Goal: Find contact information: Obtain details needed to contact an individual or organization

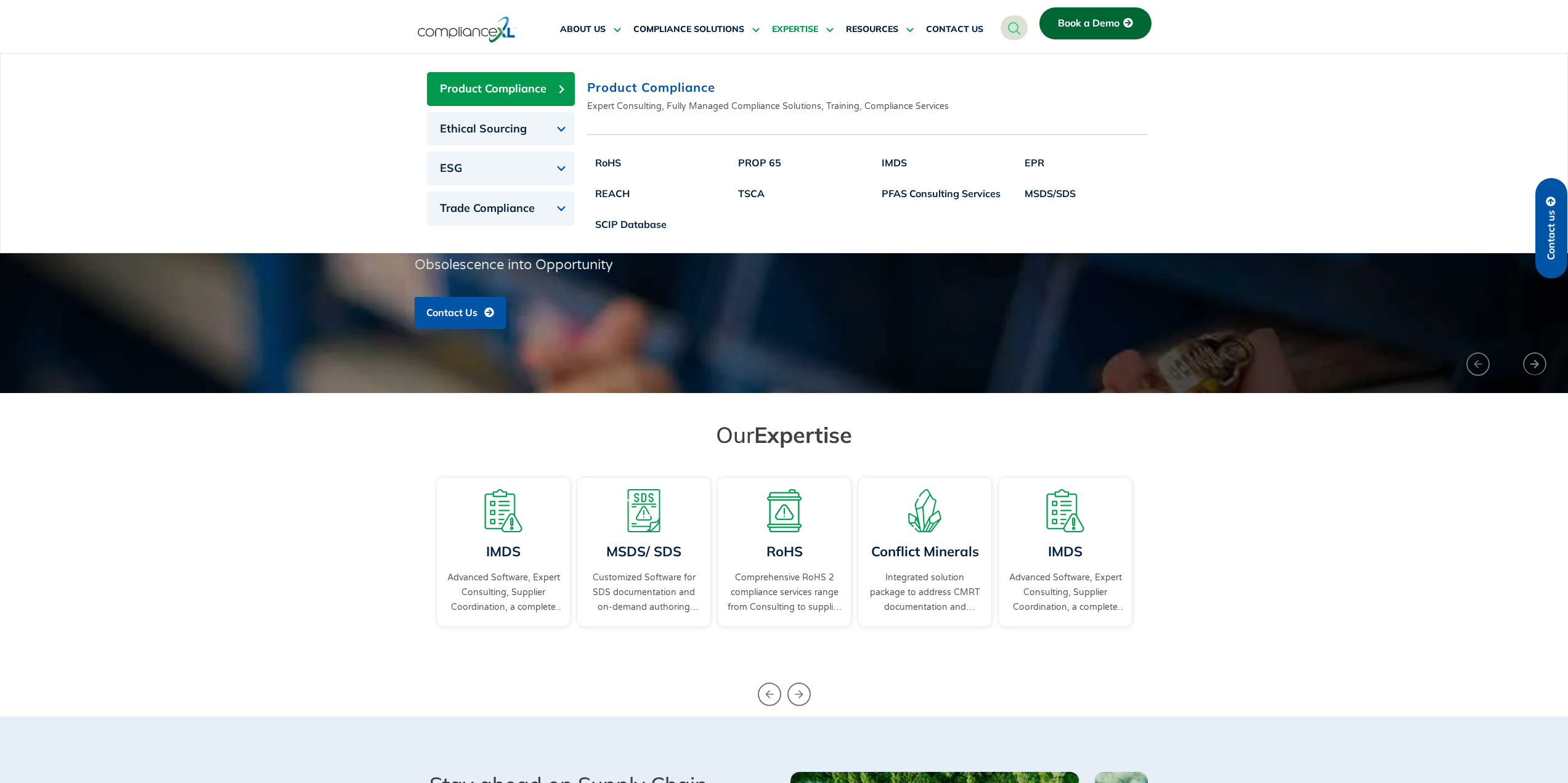
click at [789, 25] on span "EXPERTISE" at bounding box center [795, 30] width 46 height 11
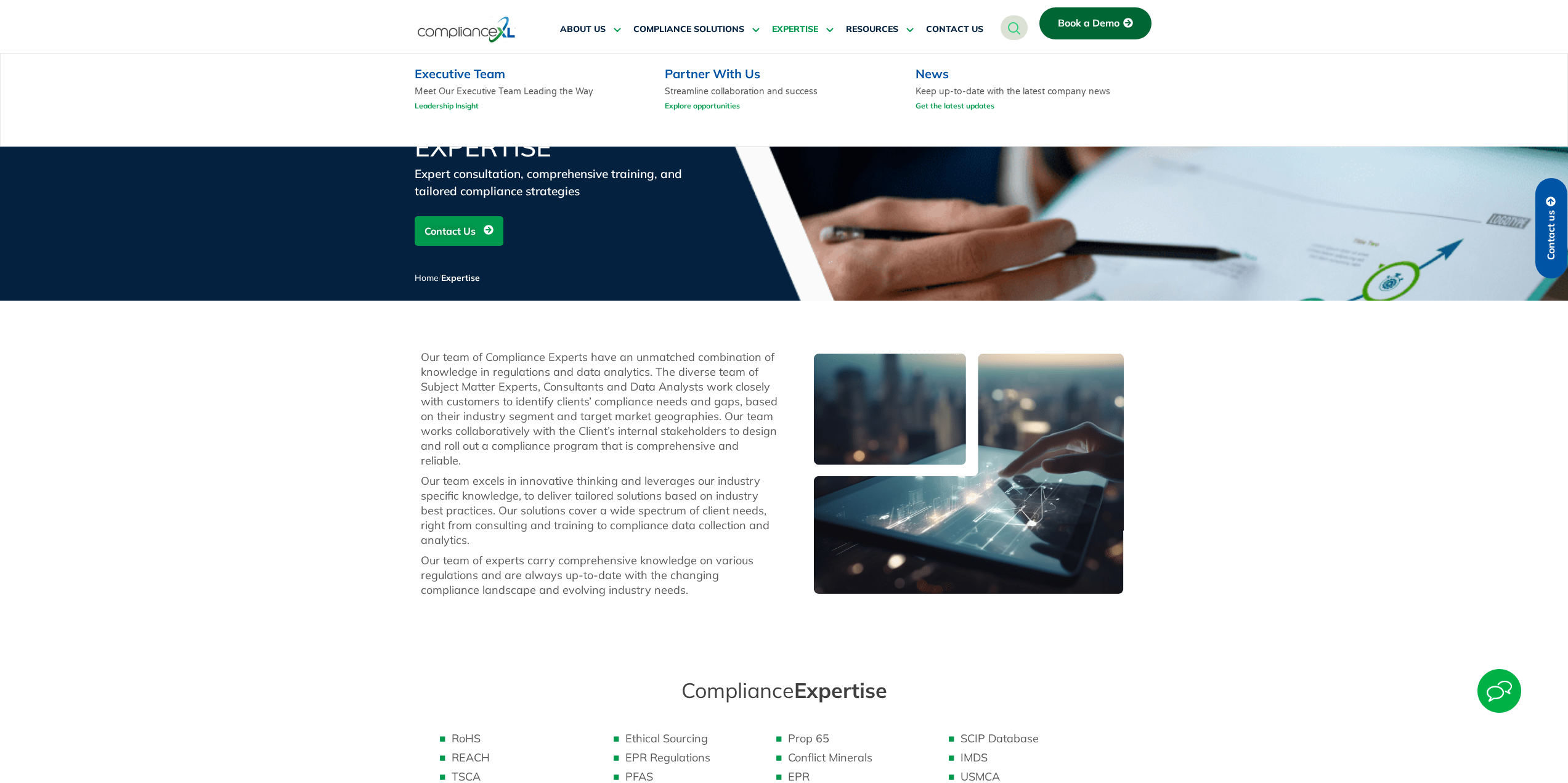
click at [710, 104] on link "Explore opportunities" at bounding box center [703, 106] width 75 height 16
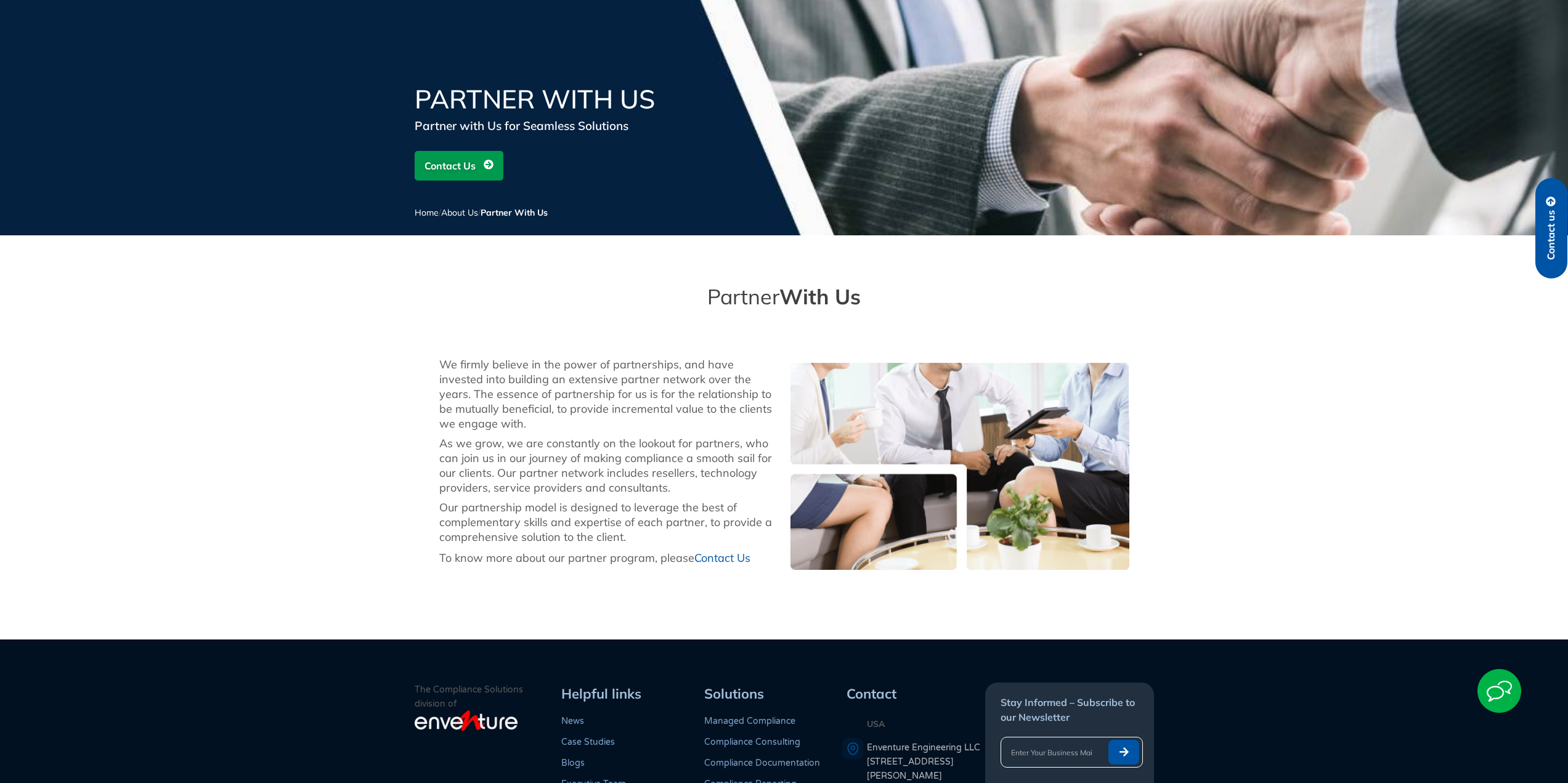
scroll to position [123, 0]
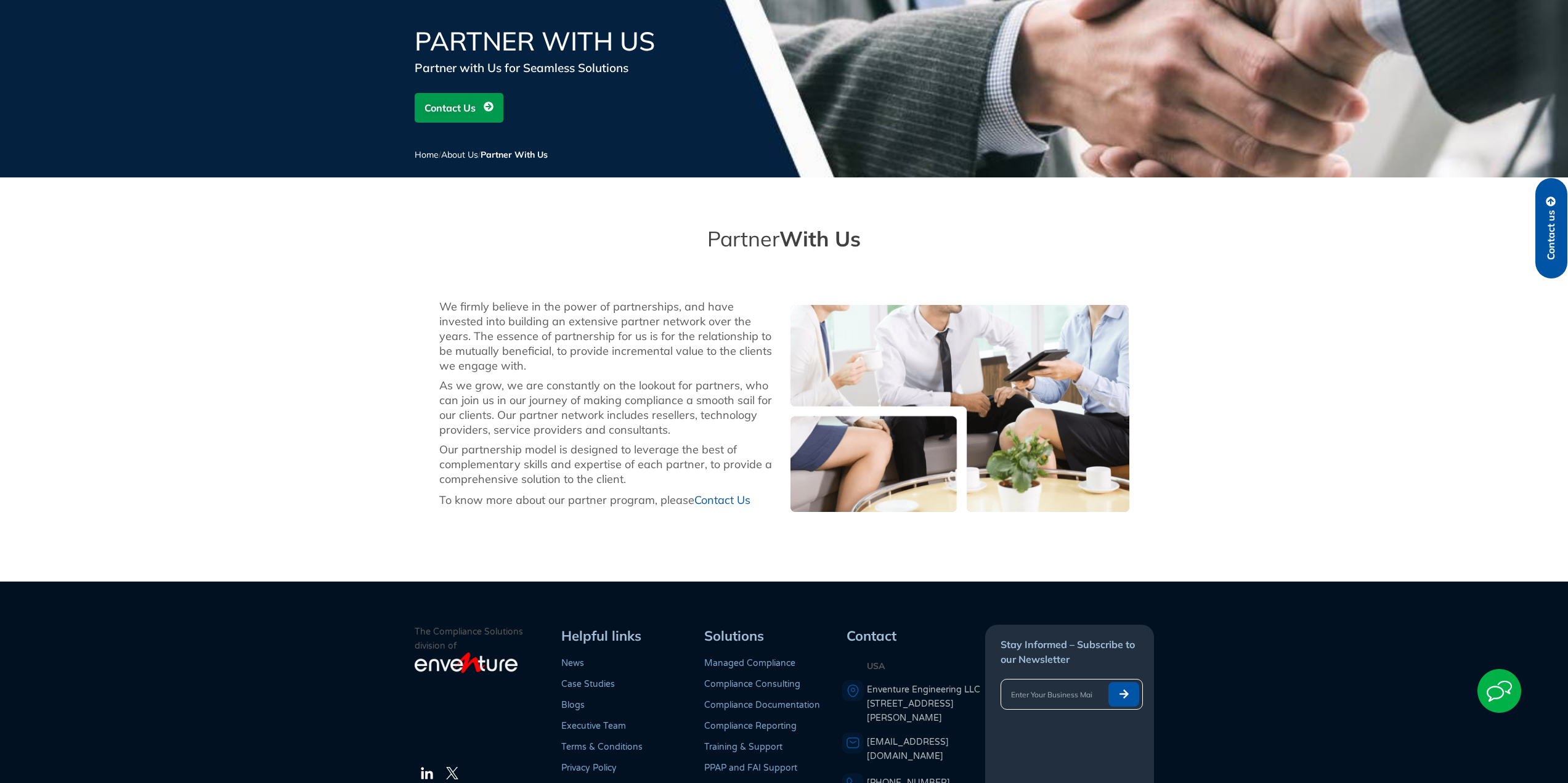
drag, startPoint x: 495, startPoint y: 327, endPoint x: 594, endPoint y: 378, distance: 111.4
click at [594, 366] on div "We firmly believe in the power of partnerships, and have invested into building…" at bounding box center [608, 336] width 339 height 74
click at [594, 378] on div "We firmly believe in the power of partnerships, and have invested into building…" at bounding box center [608, 408] width 351 height 230
drag, startPoint x: 511, startPoint y: 335, endPoint x: 581, endPoint y: 396, distance: 92.8
click at [550, 361] on div "We firmly believe in the power of partnerships, and have invested into building…" at bounding box center [608, 336] width 339 height 74
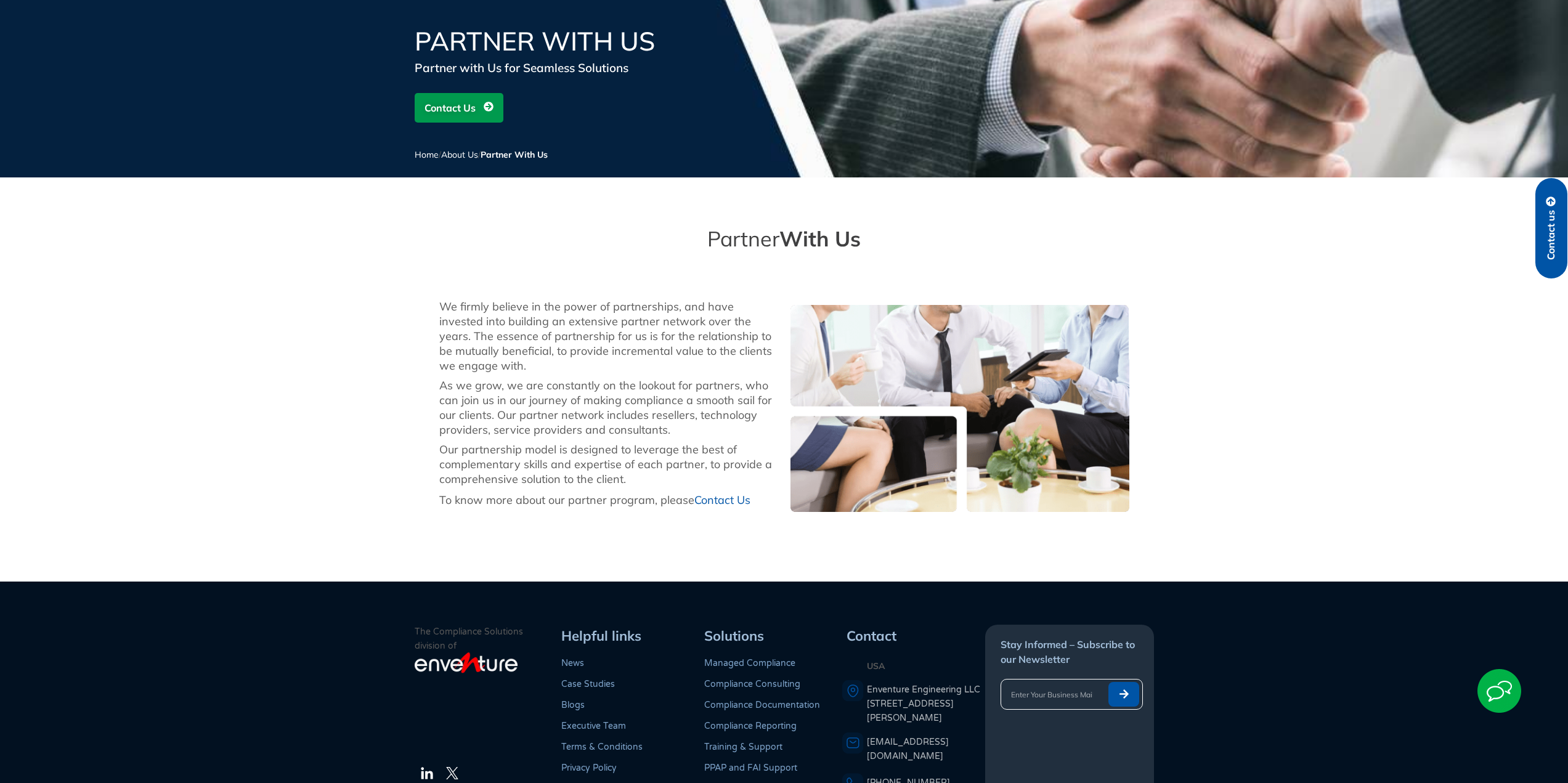
click at [581, 396] on div "As we grow, we are constantly on the lookout for partners, who can join us in o…" at bounding box center [608, 408] width 339 height 59
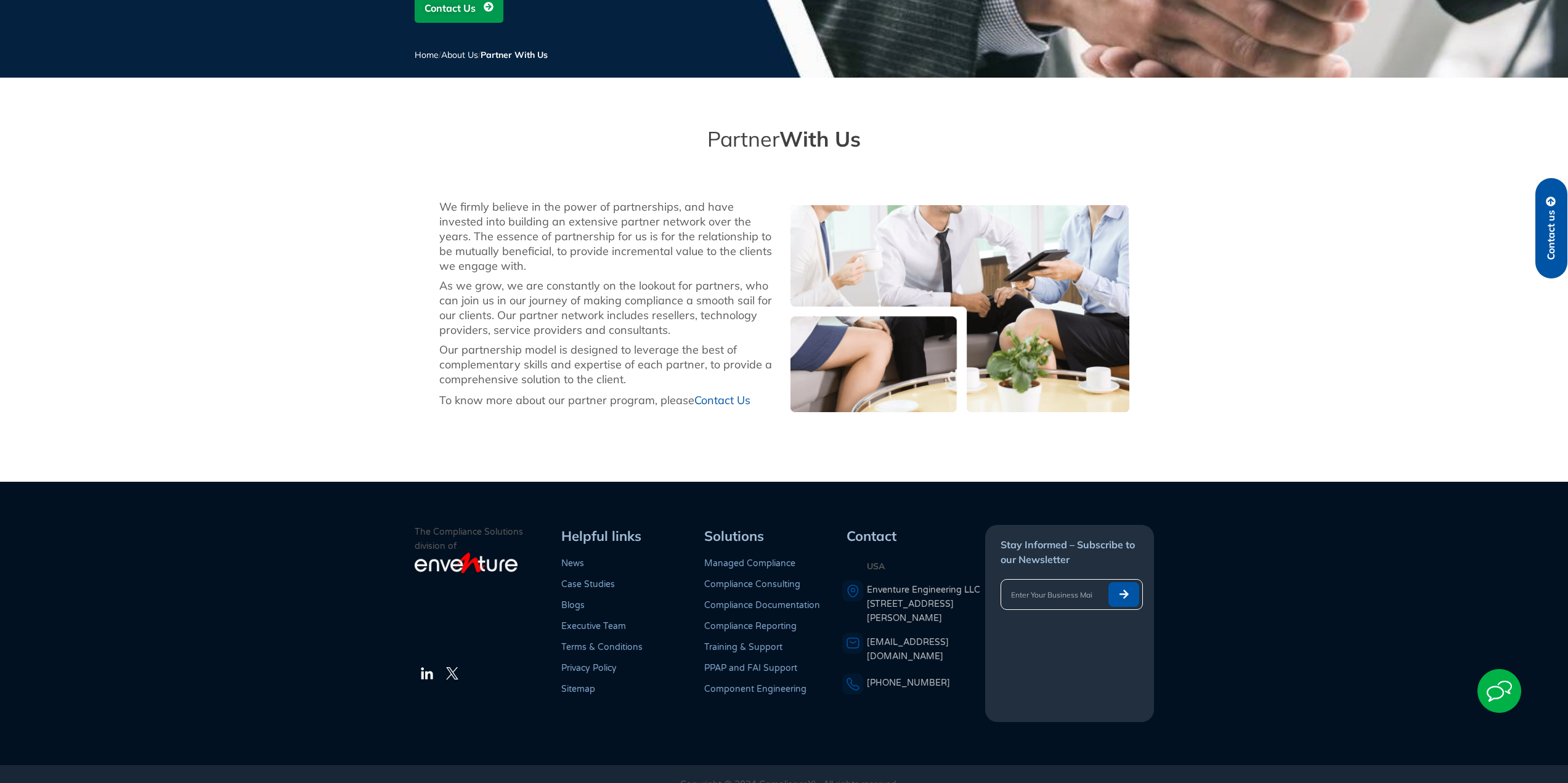
scroll to position [243, 0]
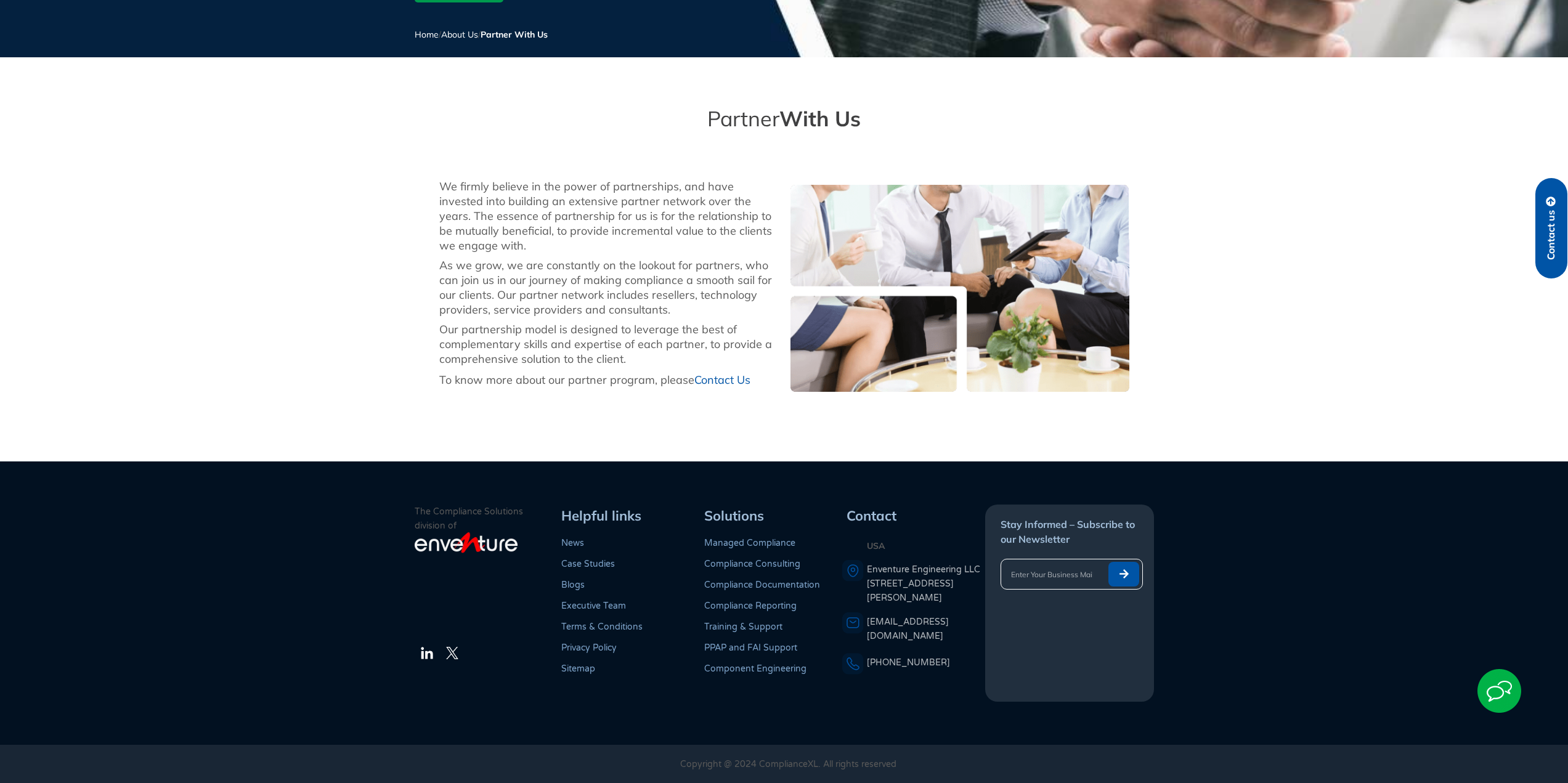
drag, startPoint x: 556, startPoint y: 266, endPoint x: 641, endPoint y: 303, distance: 92.7
click at [641, 303] on div "As we grow, we are constantly on the lookout for partners, who can join us in o…" at bounding box center [608, 288] width 339 height 59
click at [594, 306] on div "As we grow, we are constantly on the lookout for partners, who can join us in o…" at bounding box center [608, 288] width 339 height 59
drag, startPoint x: 515, startPoint y: 293, endPoint x: 680, endPoint y: 322, distance: 167.5
click at [682, 310] on div "As we grow, we are constantly on the lookout for partners, who can join us in o…" at bounding box center [608, 288] width 339 height 59
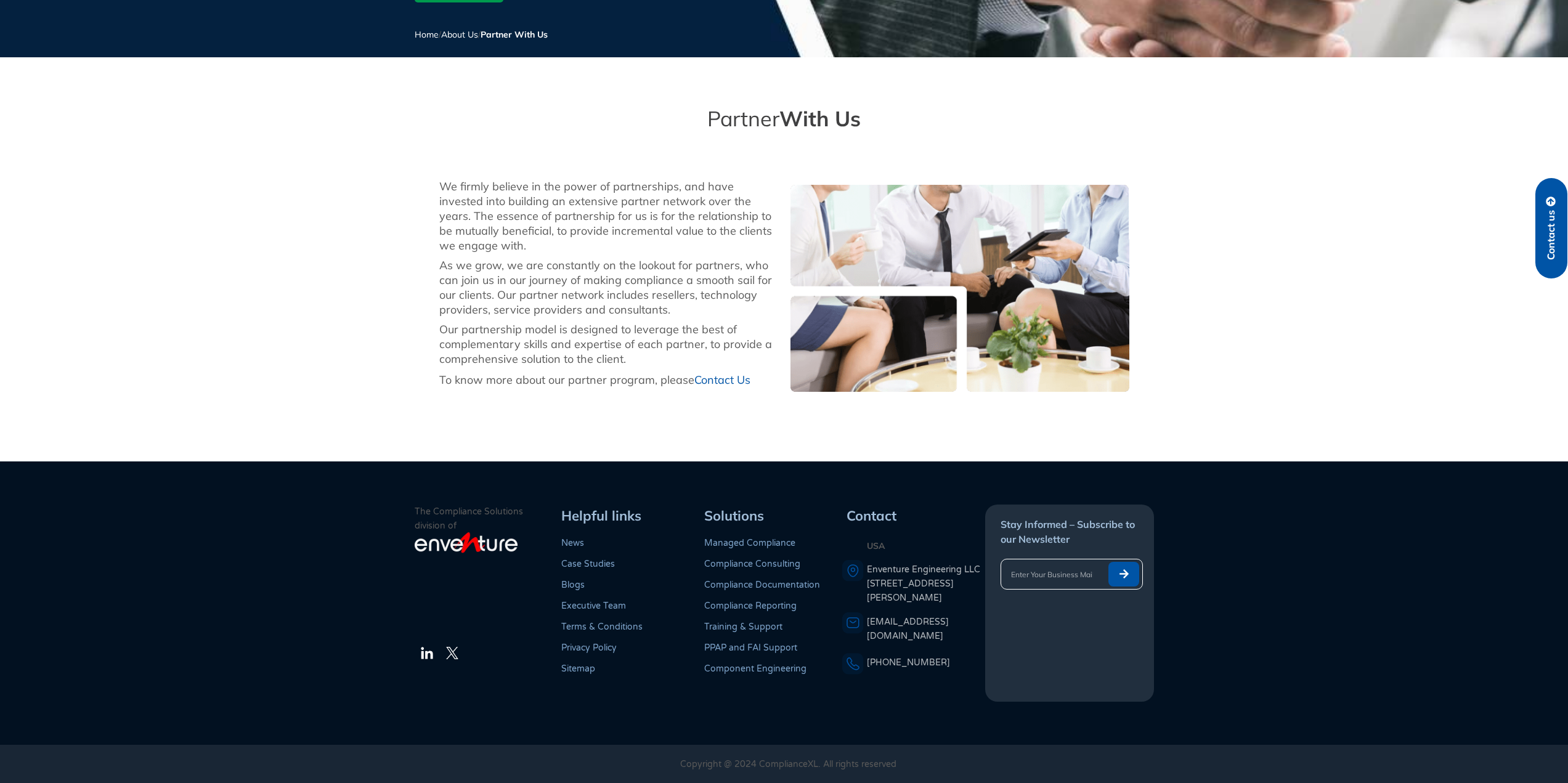
click at [680, 322] on div "We firmly believe in the power of partnerships, and have invested into building…" at bounding box center [608, 289] width 351 height 230
drag, startPoint x: 499, startPoint y: 333, endPoint x: 655, endPoint y: 359, distance: 158.2
click at [655, 359] on div "Our partnership model is designed to leverage the best of complementary skills …" at bounding box center [608, 344] width 339 height 44
click at [583, 357] on div "Our partnership model is designed to leverage the best of complementary skills …" at bounding box center [608, 344] width 339 height 44
drag, startPoint x: 573, startPoint y: 343, endPoint x: 629, endPoint y: 373, distance: 63.5
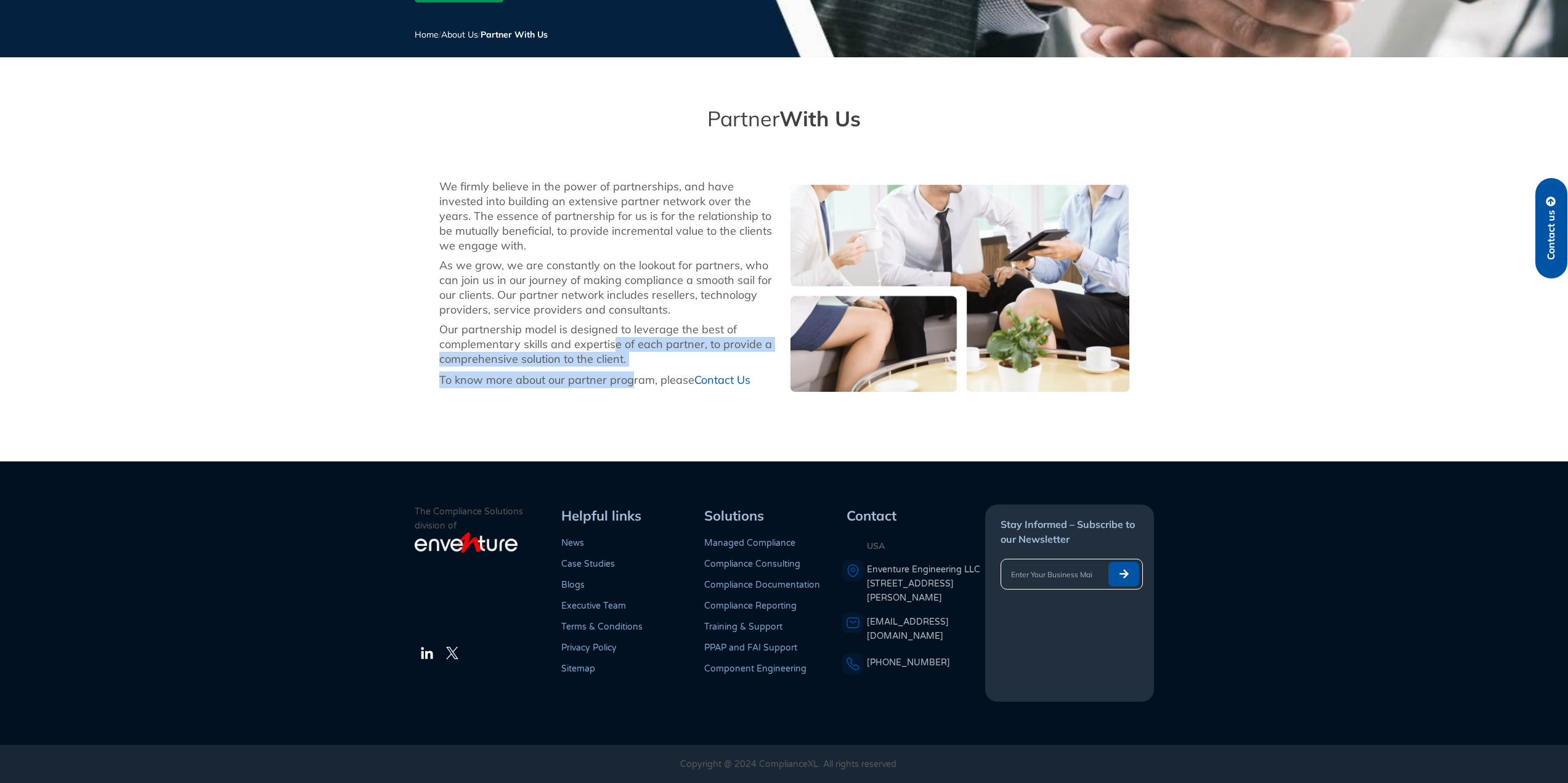
click at [629, 373] on div "We firmly believe in the power of partnerships, and have invested into building…" at bounding box center [608, 289] width 351 height 230
click at [556, 373] on p "To know more about our partner program, please Contact Us" at bounding box center [608, 379] width 339 height 17
drag, startPoint x: 480, startPoint y: 354, endPoint x: 527, endPoint y: 379, distance: 53.2
click at [540, 375] on div "We firmly believe in the power of partnerships, and have invested into building…" at bounding box center [608, 289] width 351 height 230
click at [522, 381] on p "To know more about our partner program, please Contact Us" at bounding box center [608, 379] width 339 height 17
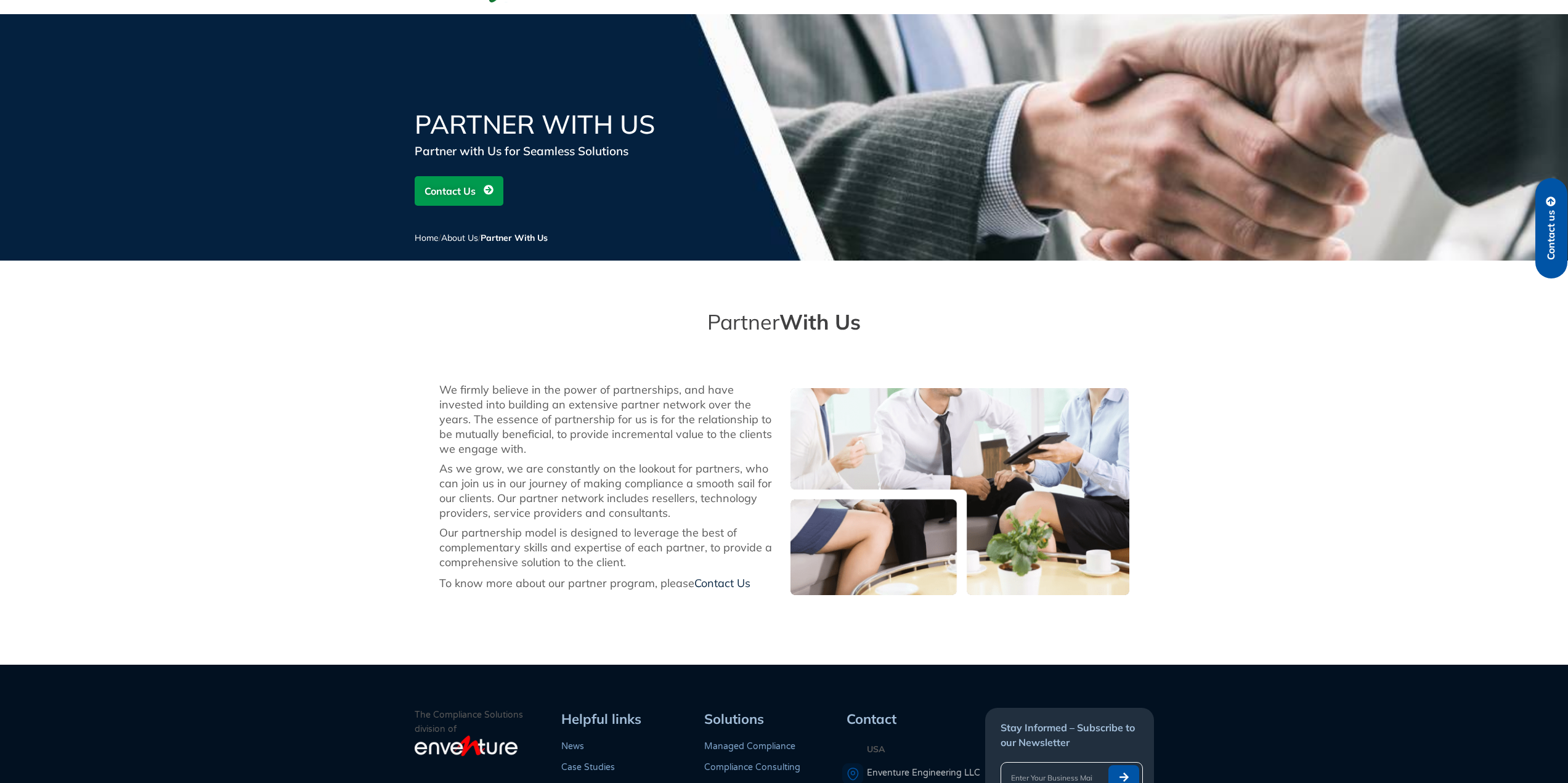
scroll to position [0, 0]
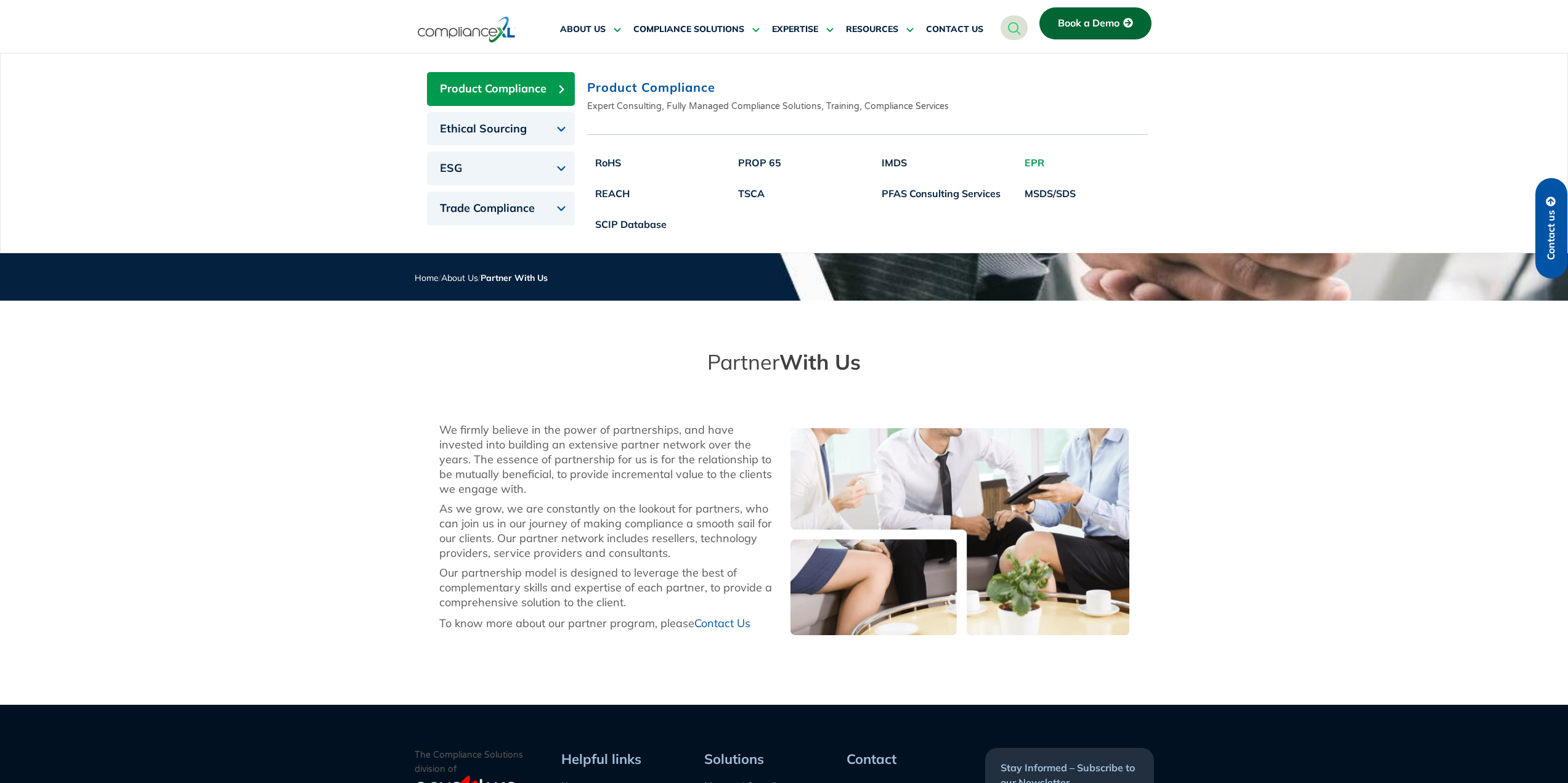
click at [1036, 163] on link "EPR" at bounding box center [1049, 162] width 67 height 31
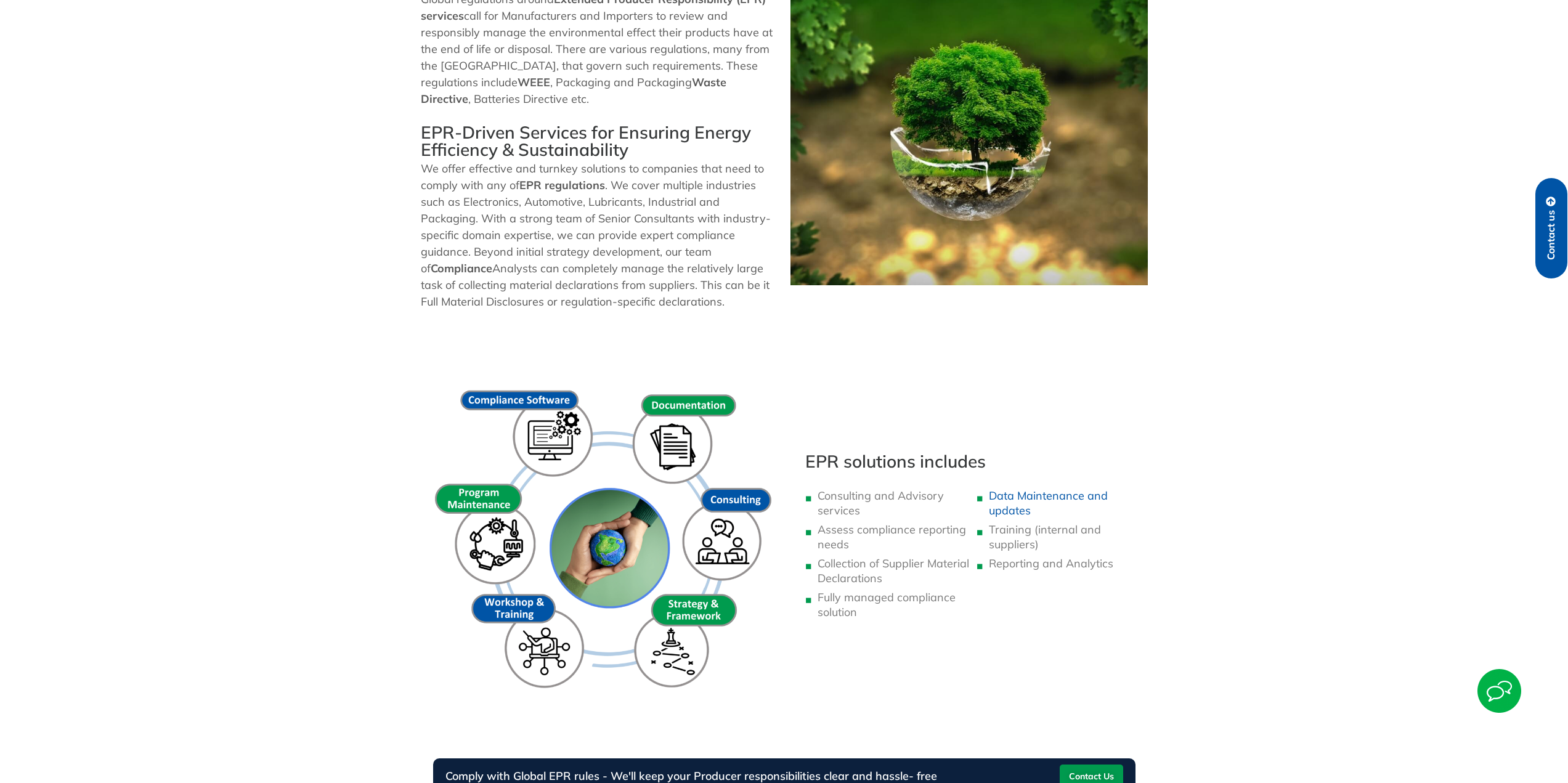
scroll to position [493, 0]
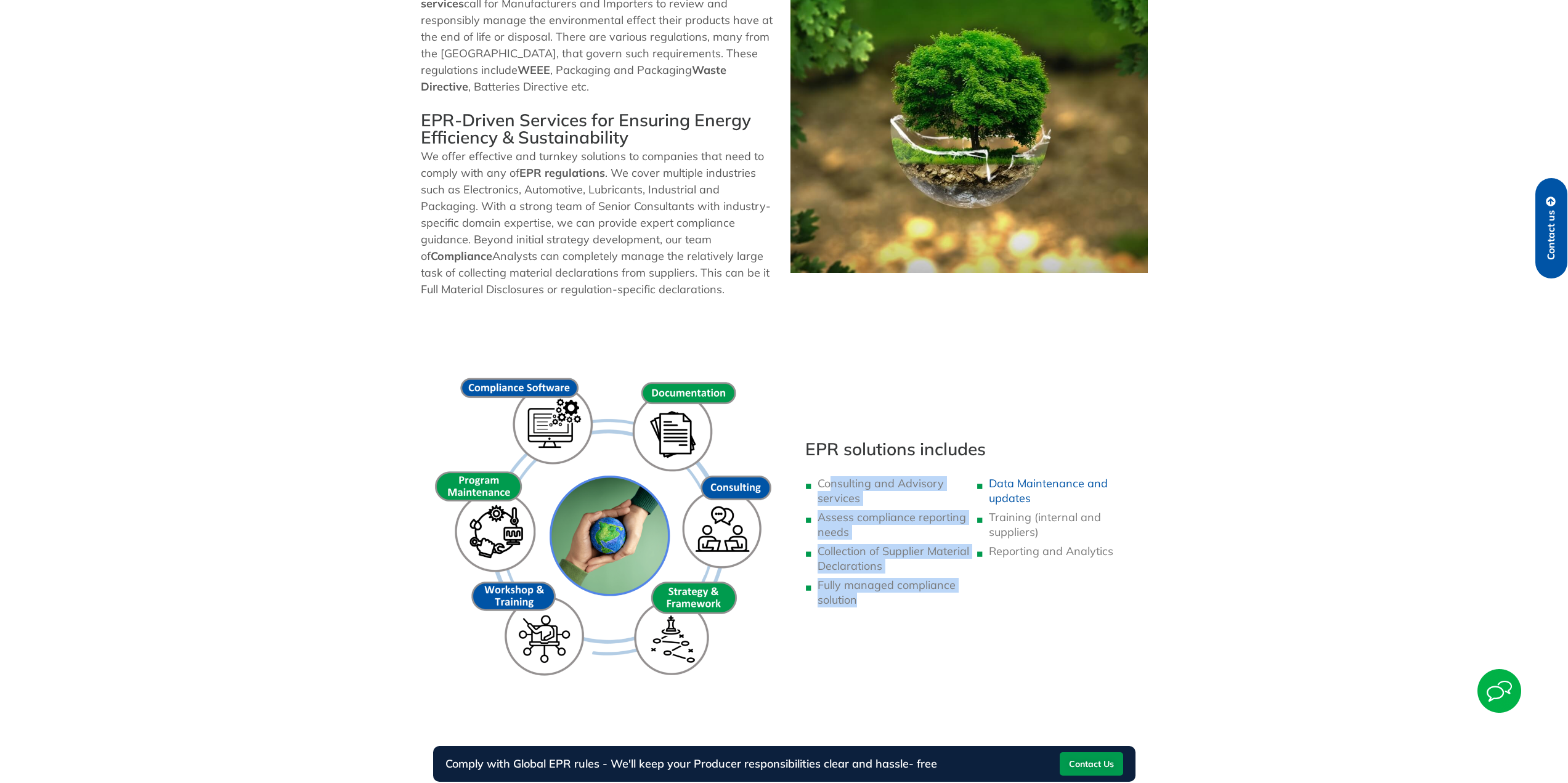
drag, startPoint x: 832, startPoint y: 488, endPoint x: 904, endPoint y: 622, distance: 152.1
click at [899, 615] on div "Consulting and Advisory services Assess compliance reporting needs Collection o…" at bounding box center [891, 544] width 171 height 148
click at [905, 623] on div "EPR solutions includes Consulting and Advisory services Assess compliance repor…" at bounding box center [976, 529] width 355 height 385
drag, startPoint x: 873, startPoint y: 606, endPoint x: 811, endPoint y: 490, distance: 131.5
click at [811, 490] on ul "Consulting and Advisory services Assess compliance reporting needs Collection o…" at bounding box center [891, 541] width 159 height 132
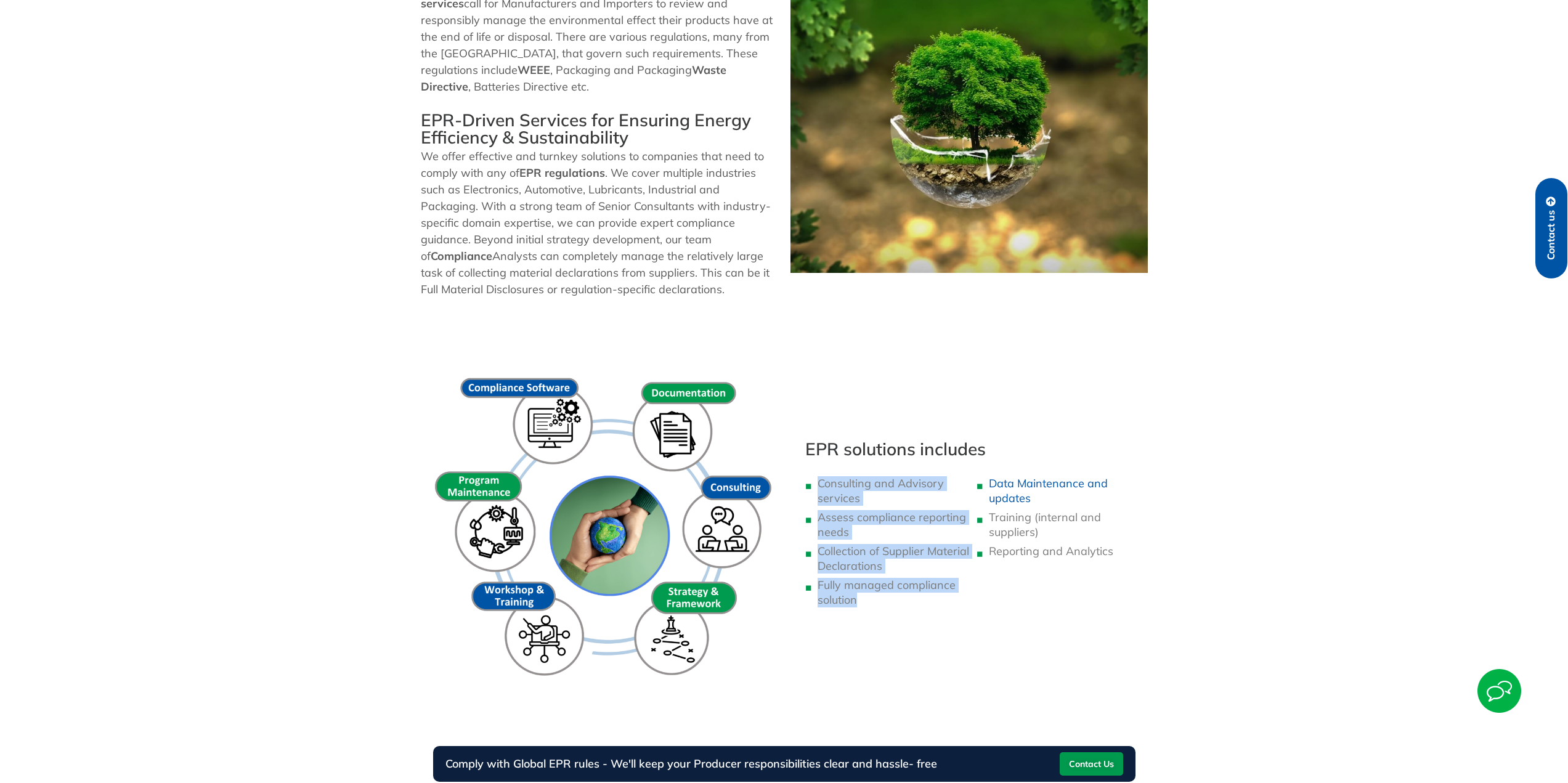
click at [893, 581] on li "Fully managed compliance solution" at bounding box center [893, 593] width 153 height 30
drag, startPoint x: 869, startPoint y: 609, endPoint x: 797, endPoint y: 440, distance: 183.7
click at [797, 440] on div "EPR solutions includes Consulting and Advisory services Assess compliance repor…" at bounding box center [784, 529] width 739 height 385
drag, startPoint x: 847, startPoint y: 548, endPoint x: 849, endPoint y: 558, distance: 10.2
click at [849, 548] on li "Collection of Supplier Material Declarations" at bounding box center [893, 559] width 153 height 30
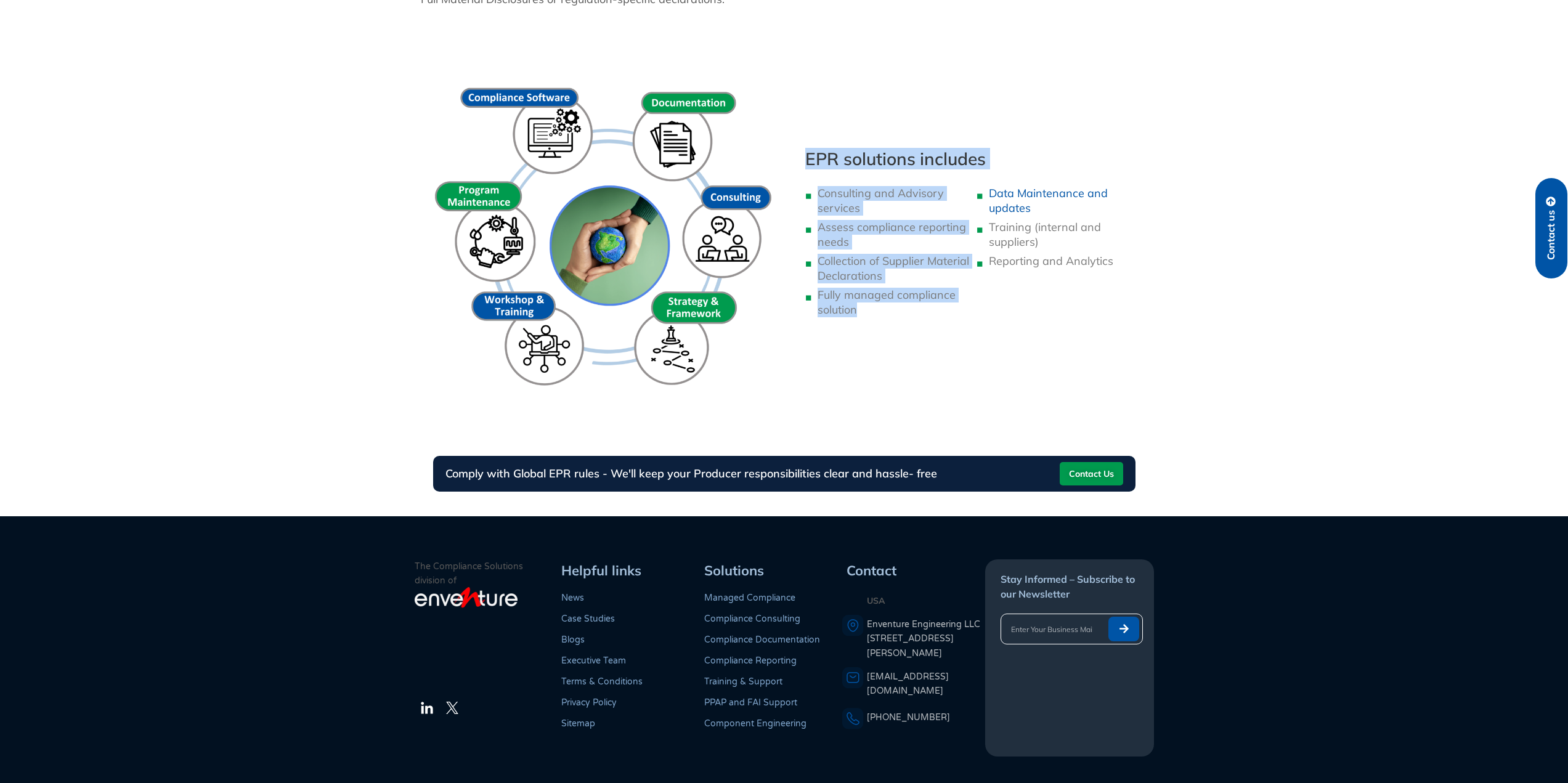
scroll to position [838, 0]
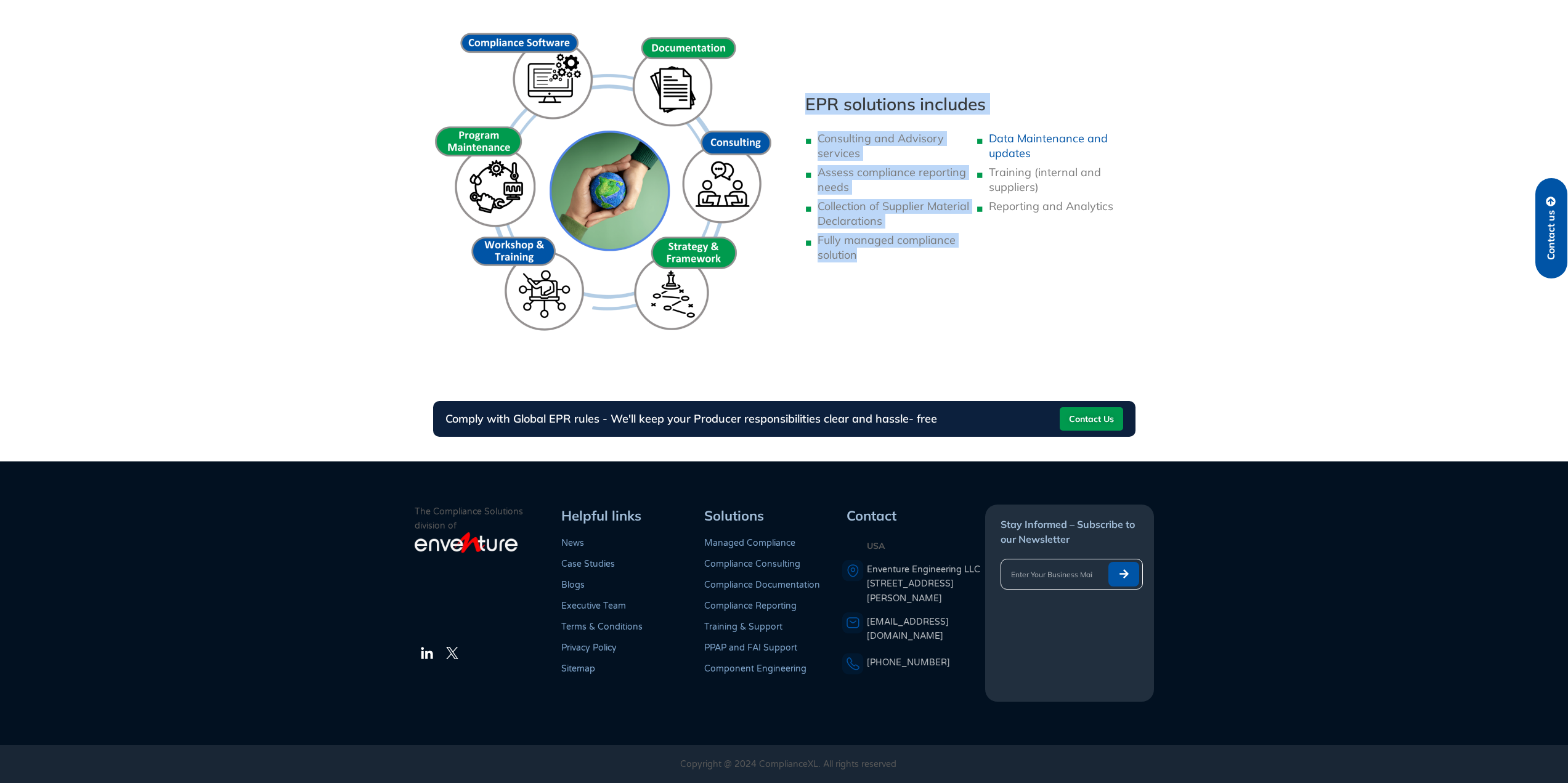
click at [1091, 425] on span "Contact Us" at bounding box center [1091, 419] width 45 height 20
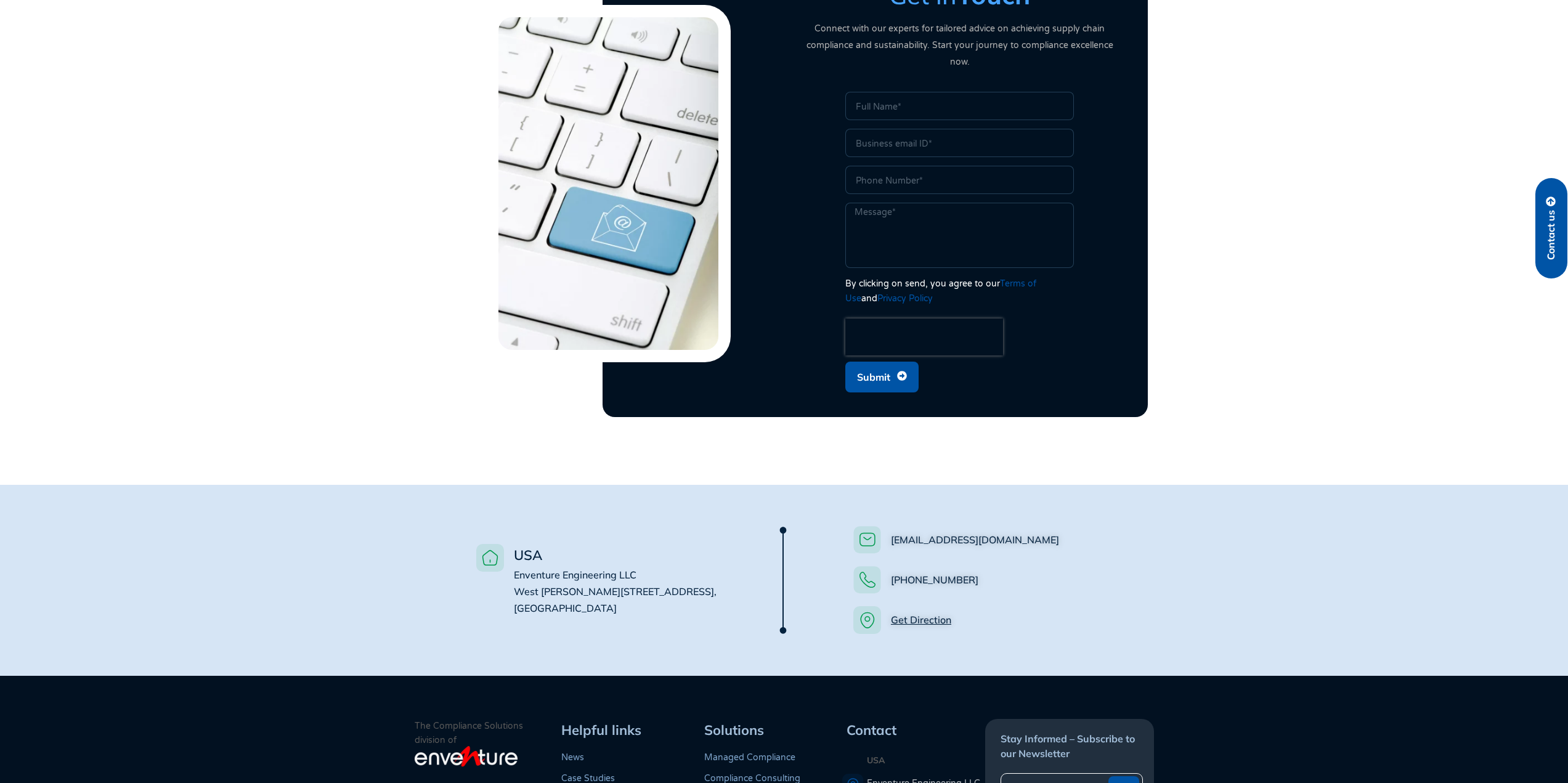
scroll to position [555, 0]
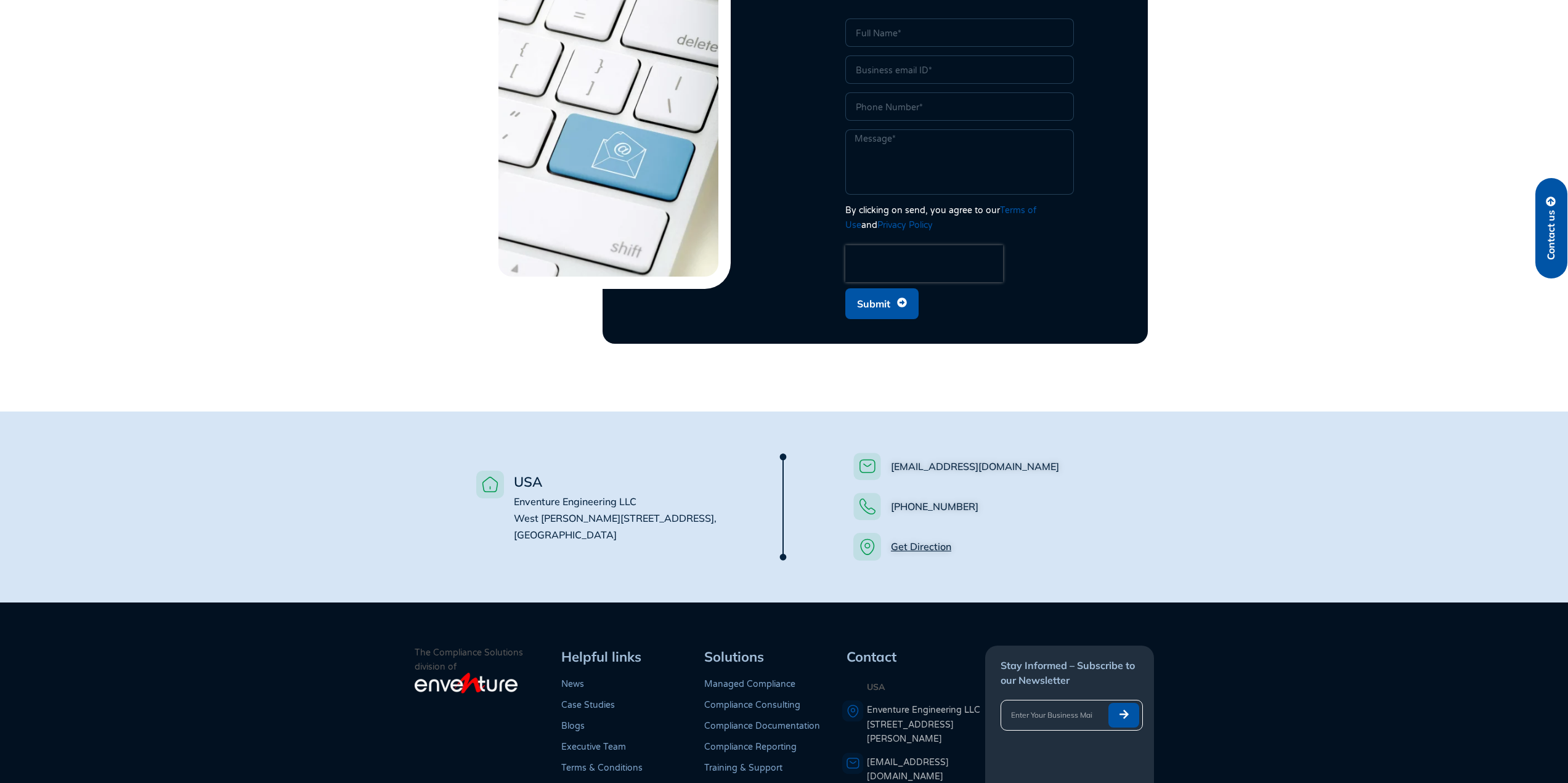
click at [938, 460] on link "[EMAIL_ADDRESS][DOMAIN_NAME]" at bounding box center [974, 466] width 168 height 12
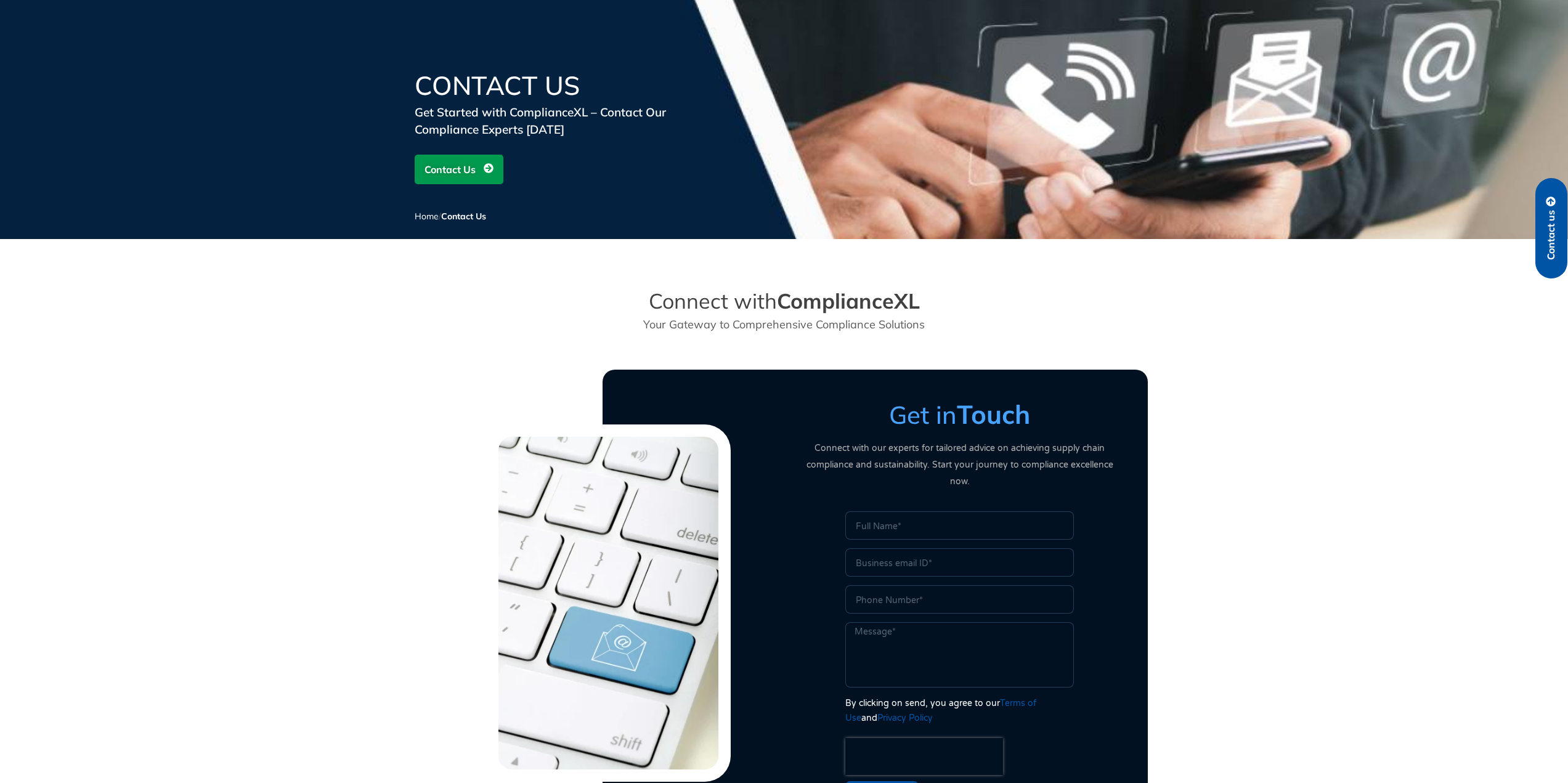
scroll to position [0, 0]
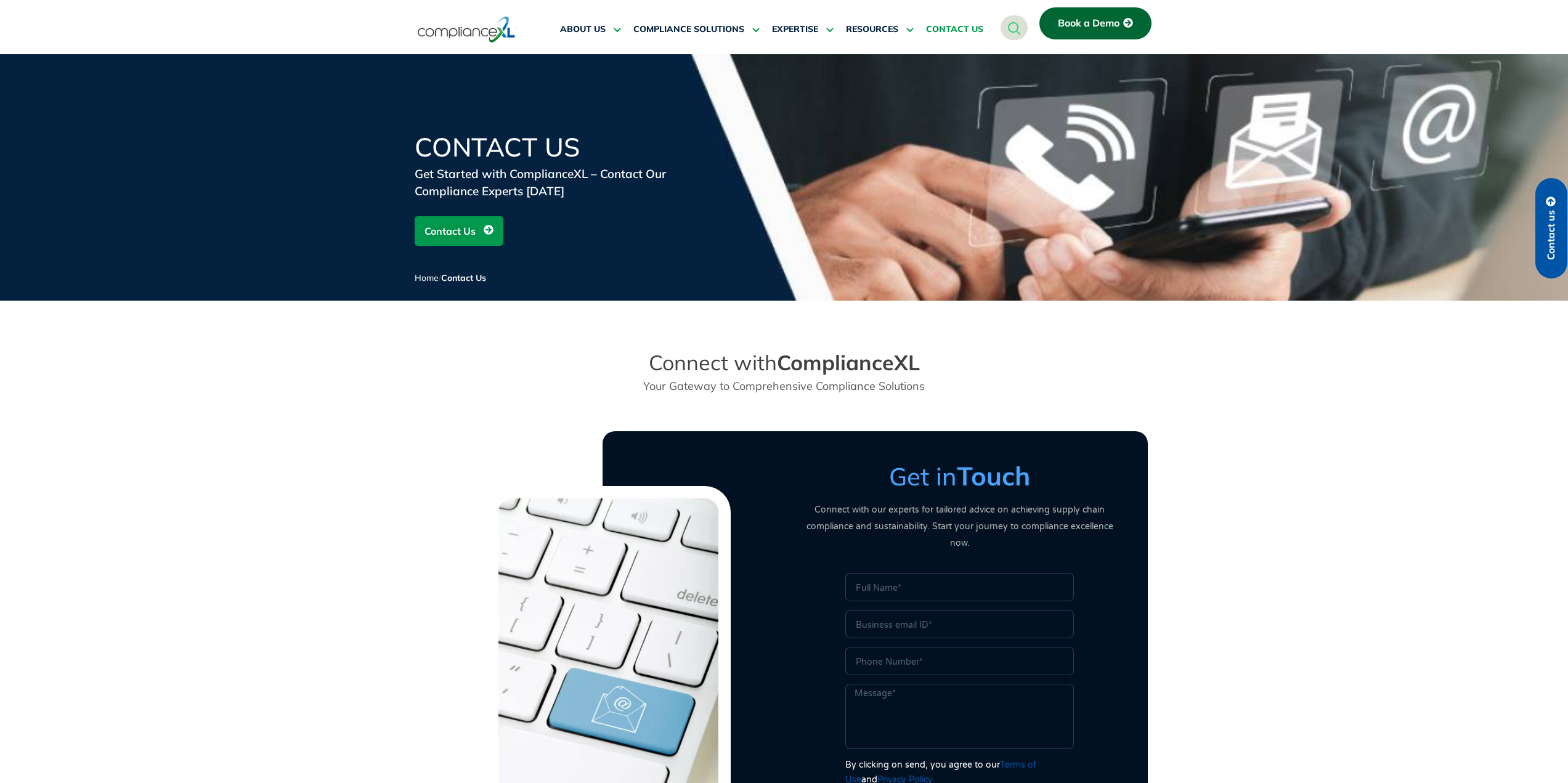
click at [445, 227] on span "Contact Us" at bounding box center [450, 231] width 51 height 24
drag, startPoint x: 778, startPoint y: 358, endPoint x: 932, endPoint y: 364, distance: 154.1
click at [932, 364] on h2 "Connect with ComplianceXL" at bounding box center [784, 363] width 363 height 26
click at [937, 380] on p "Your Gateway to Comprehensive Compliance Solutions" at bounding box center [784, 385] width 363 height 17
drag, startPoint x: 911, startPoint y: 364, endPoint x: 784, endPoint y: 366, distance: 127.0
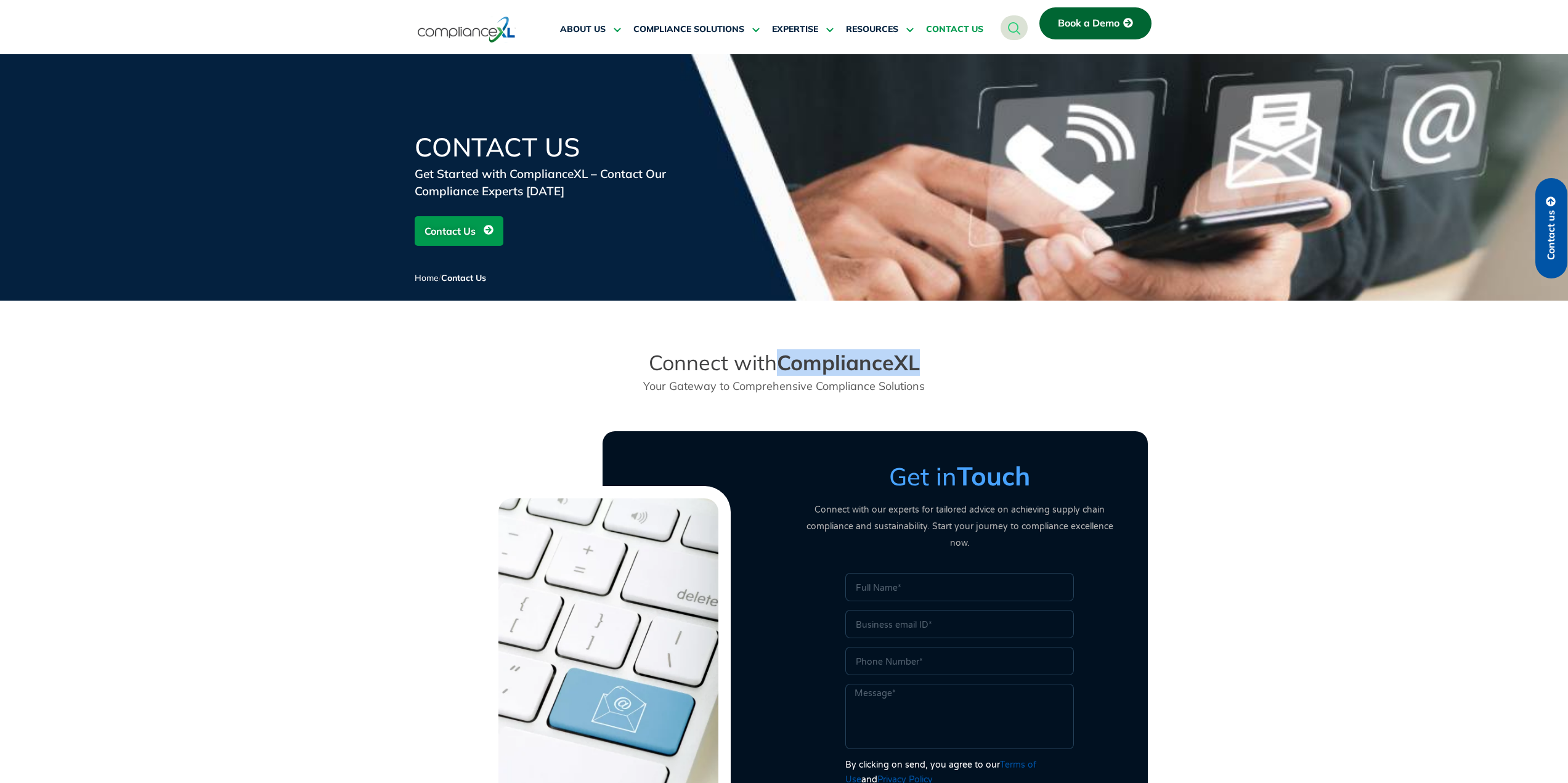
click at [784, 366] on h2 "Connect with ComplianceXL" at bounding box center [784, 363] width 363 height 26
click at [795, 368] on strong "ComplianceXL" at bounding box center [848, 363] width 143 height 26
drag, startPoint x: 780, startPoint y: 365, endPoint x: 983, endPoint y: 367, distance: 203.0
click at [983, 367] on div "Connect with ComplianceXL Your Gateway to Comprehensive Compliance Solutions" at bounding box center [784, 371] width 703 height 57
click at [933, 376] on div "Connect with ComplianceXL Your Gateway to Comprehensive Compliance Solutions" at bounding box center [784, 371] width 375 height 57
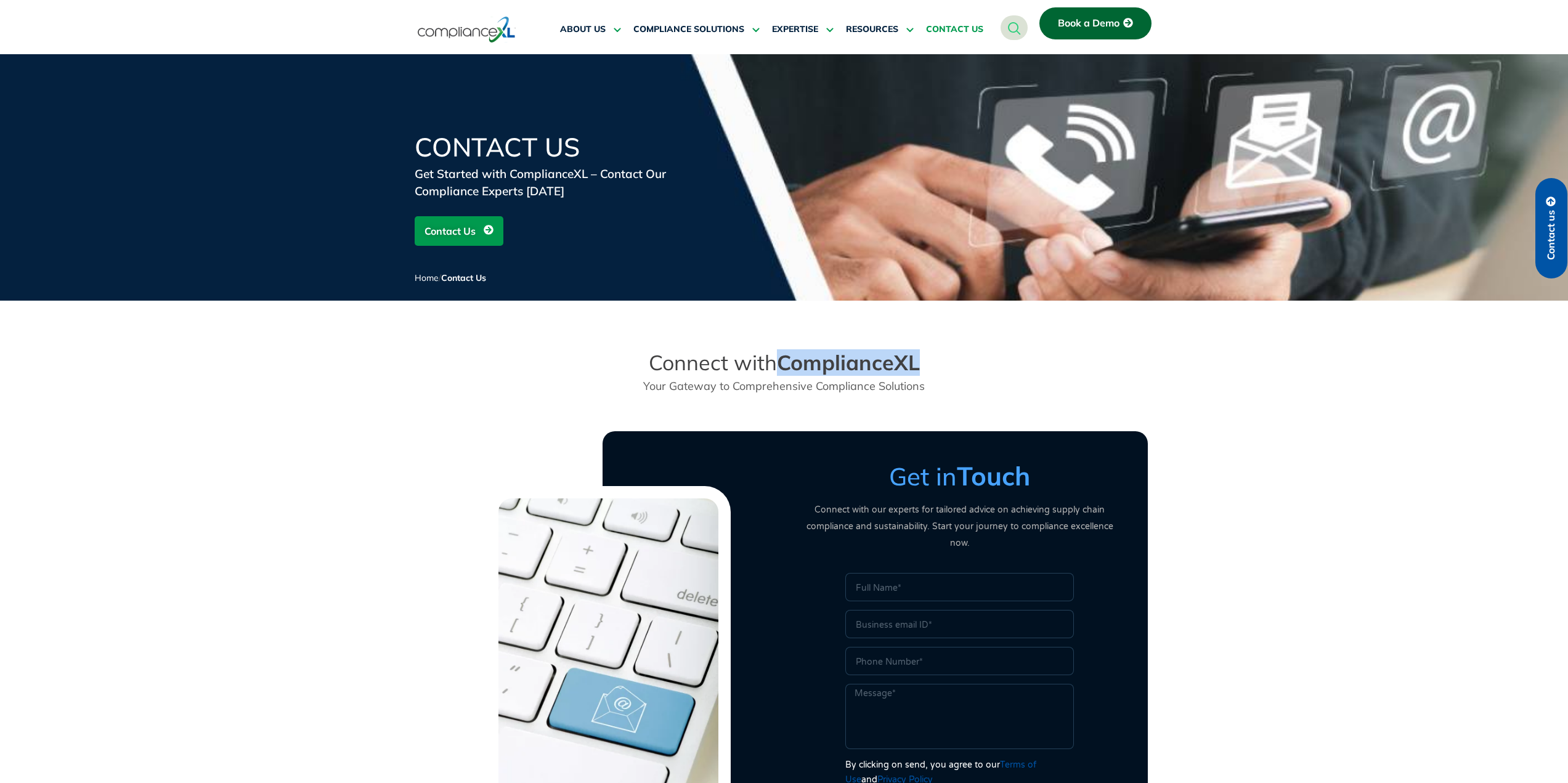
drag, startPoint x: 923, startPoint y: 364, endPoint x: 785, endPoint y: 367, distance: 138.0
click at [785, 367] on h2 "Connect with ComplianceXL" at bounding box center [784, 363] width 363 height 26
click at [815, 364] on strong "ComplianceXL" at bounding box center [848, 363] width 143 height 26
drag, startPoint x: 924, startPoint y: 365, endPoint x: 796, endPoint y: 364, distance: 128.0
click at [796, 364] on h2 "Connect with ComplianceXL" at bounding box center [784, 363] width 363 height 26
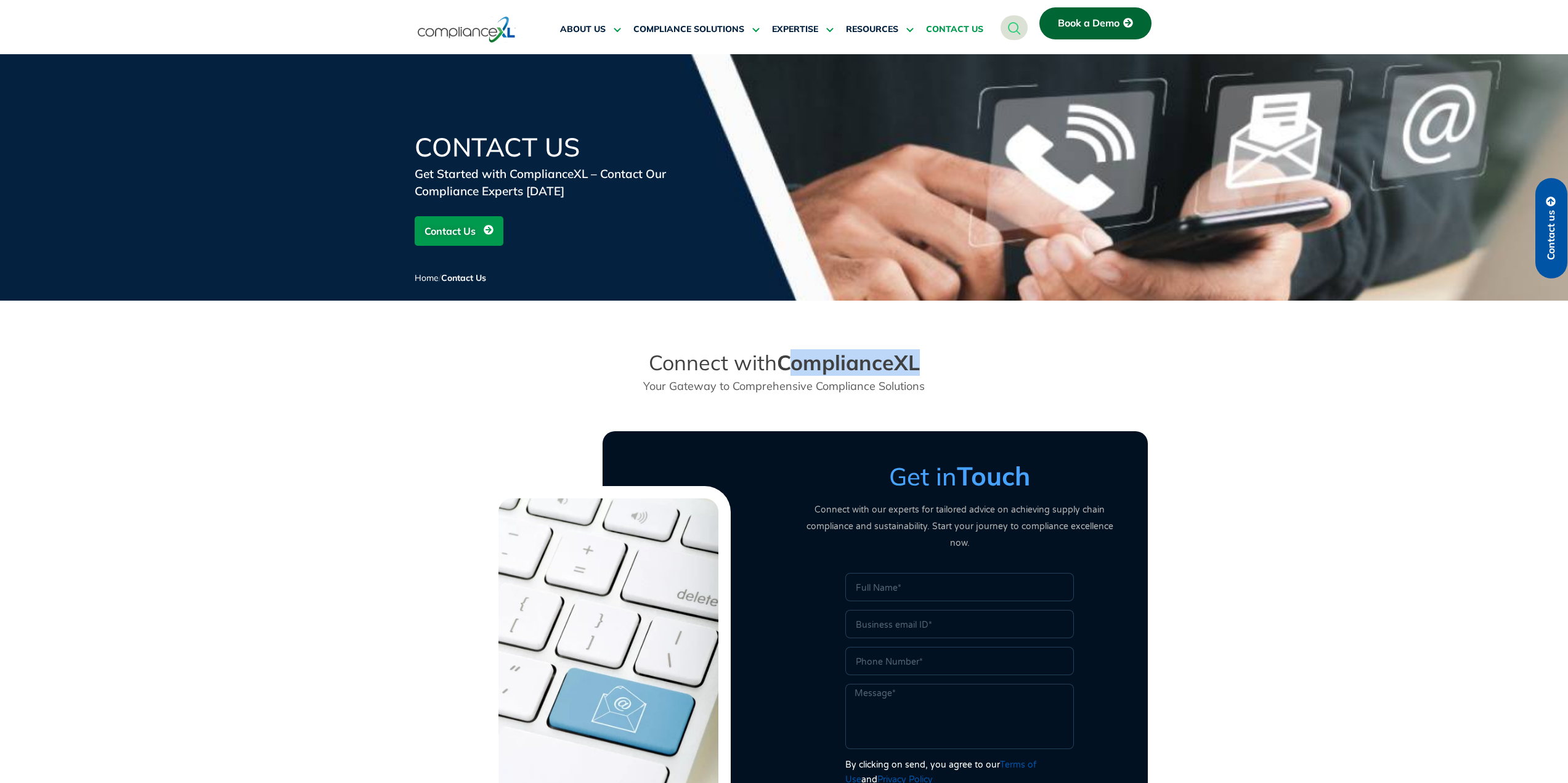
click at [796, 364] on strong "ComplianceXL" at bounding box center [848, 363] width 143 height 26
drag, startPoint x: 941, startPoint y: 366, endPoint x: 769, endPoint y: 366, distance: 172.0
click at [769, 366] on h2 "Connect with ComplianceXL" at bounding box center [784, 363] width 363 height 26
click at [785, 368] on strong "ComplianceXL" at bounding box center [848, 363] width 143 height 26
